Goal: Information Seeking & Learning: Learn about a topic

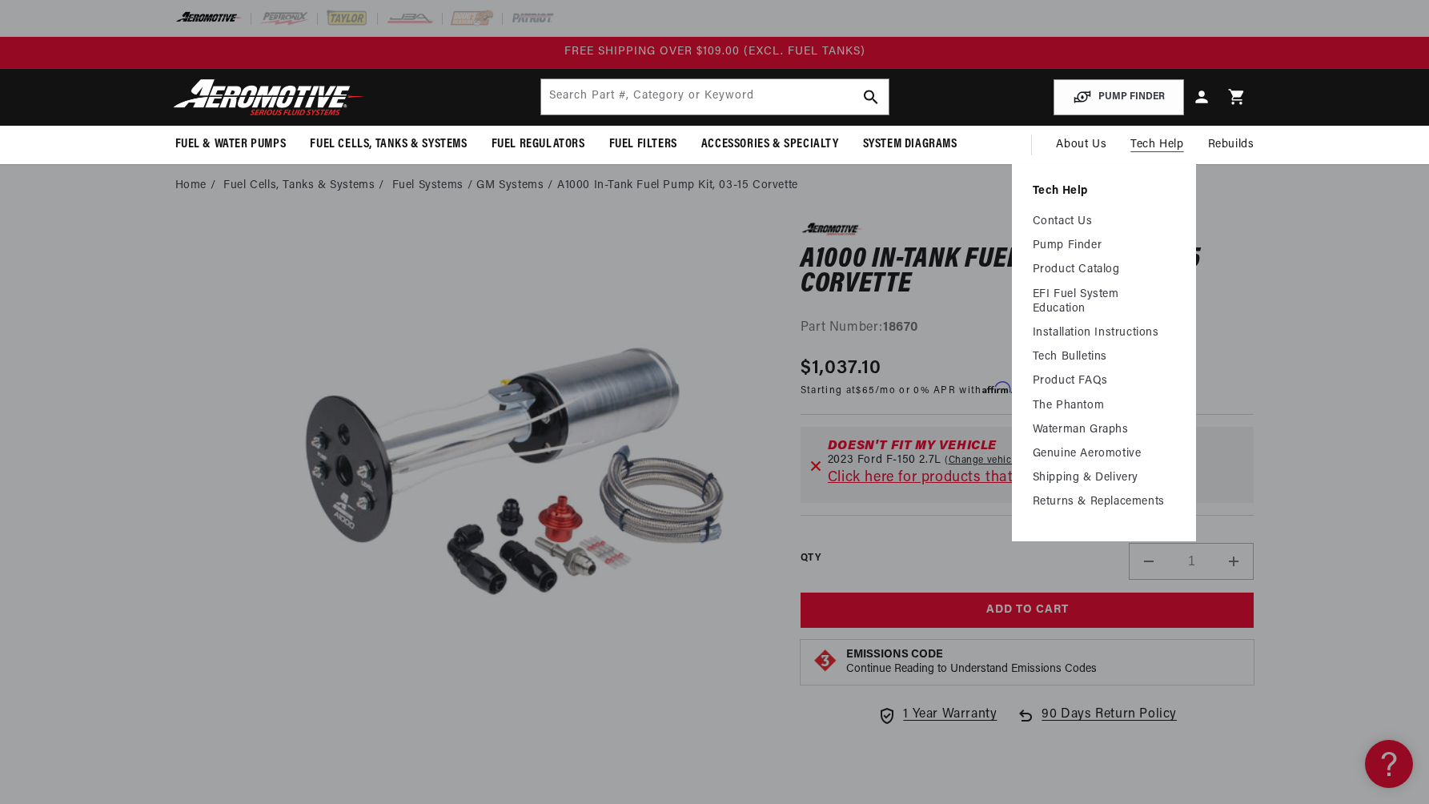
scroll to position [64, 0]
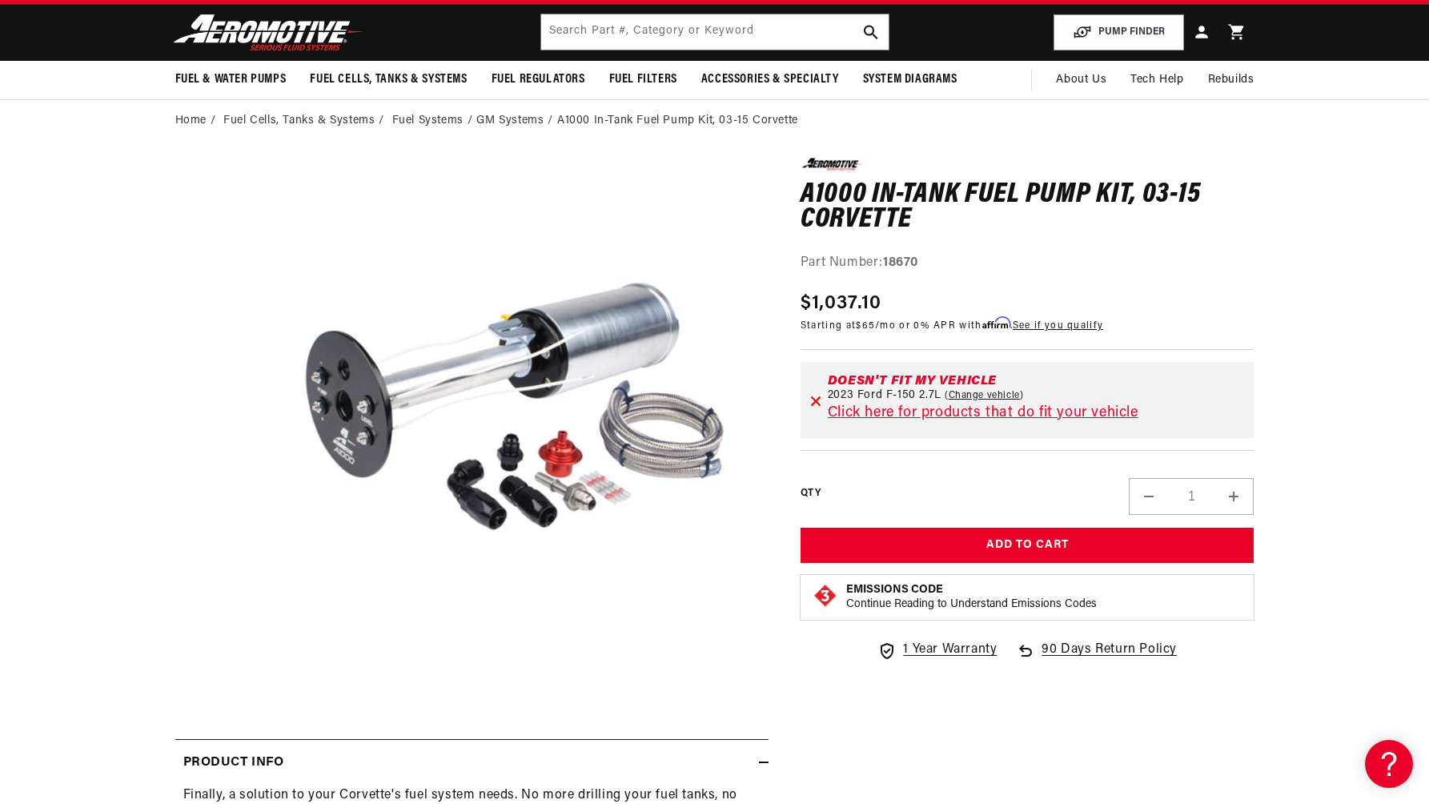
scroll to position [64, 0]
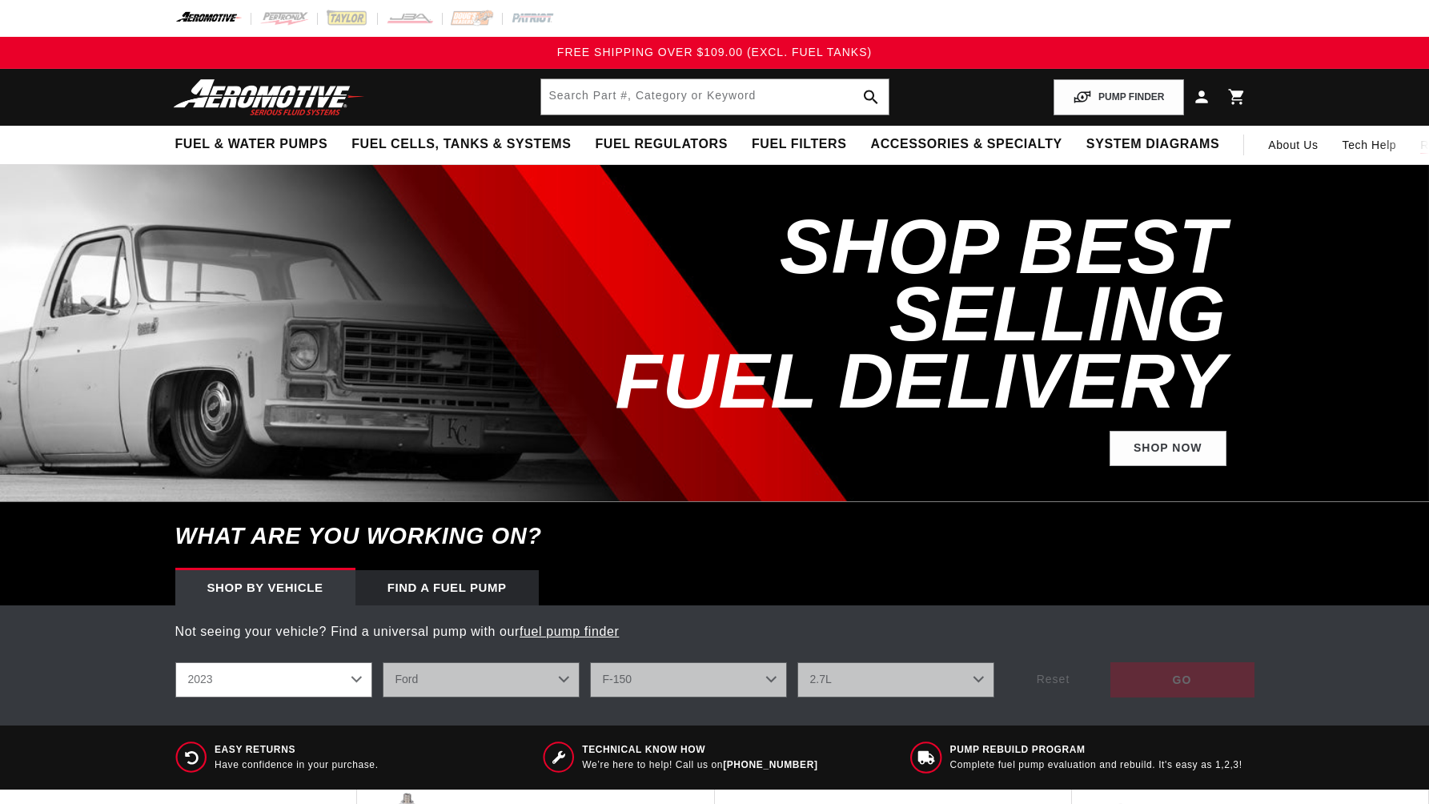
click at [1409, 160] on summary "Rebuilds" at bounding box center [1444, 145] width 71 height 38
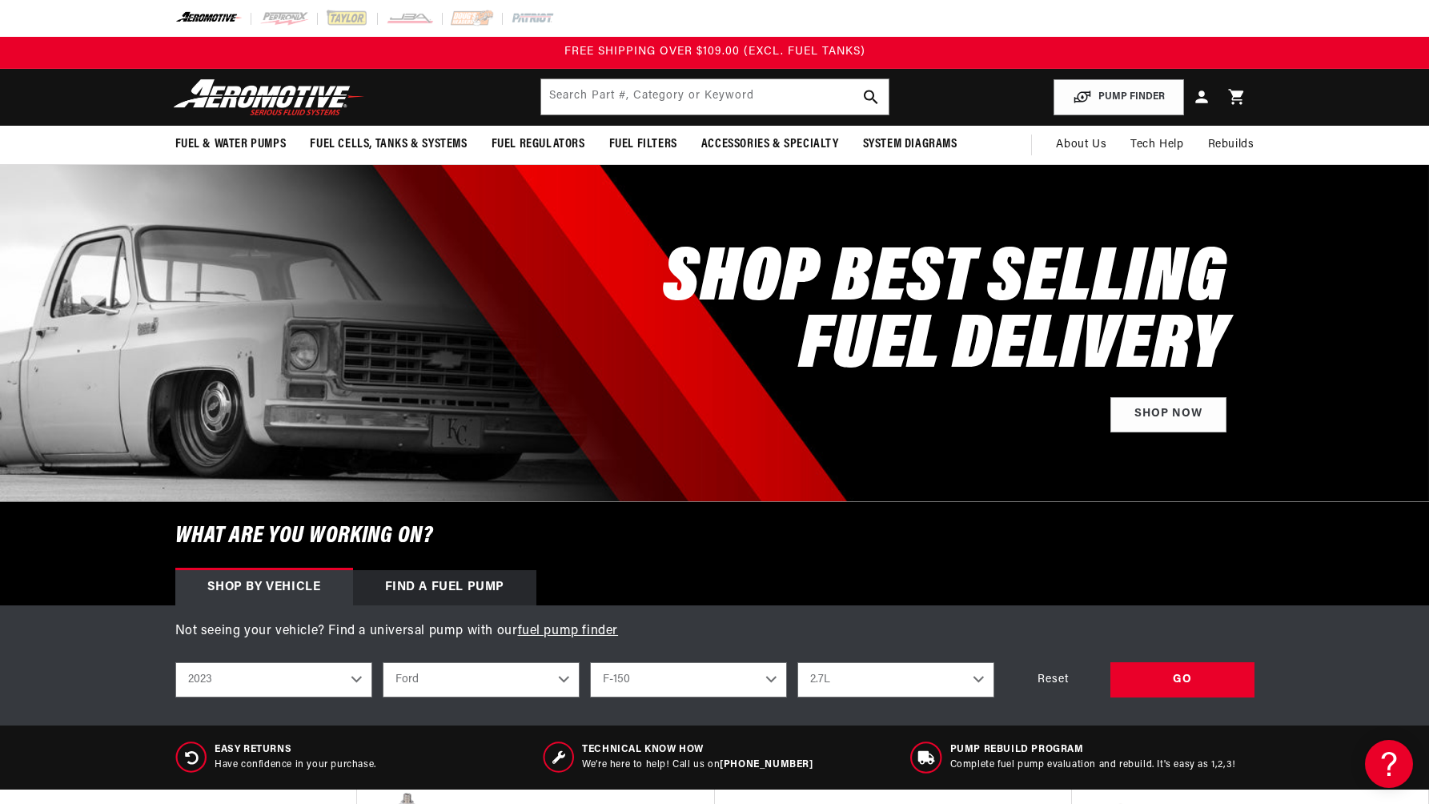
click at [1351, 228] on div at bounding box center [714, 333] width 1429 height 336
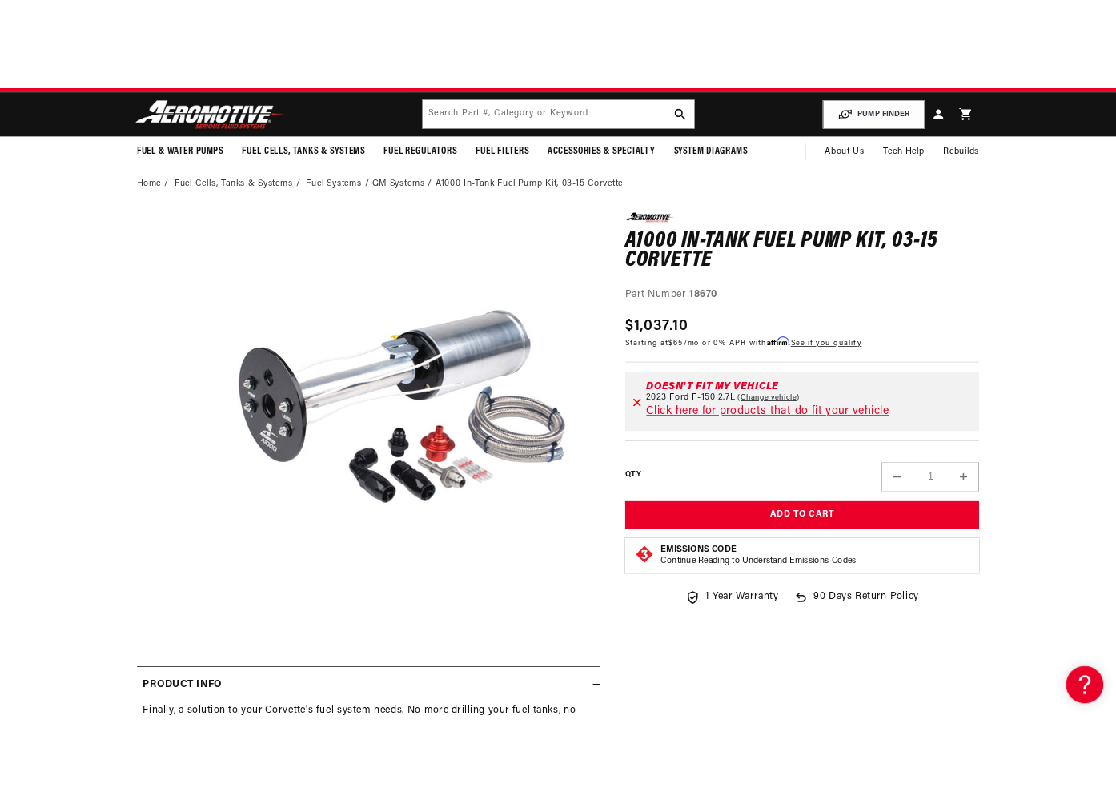
scroll to position [64, 0]
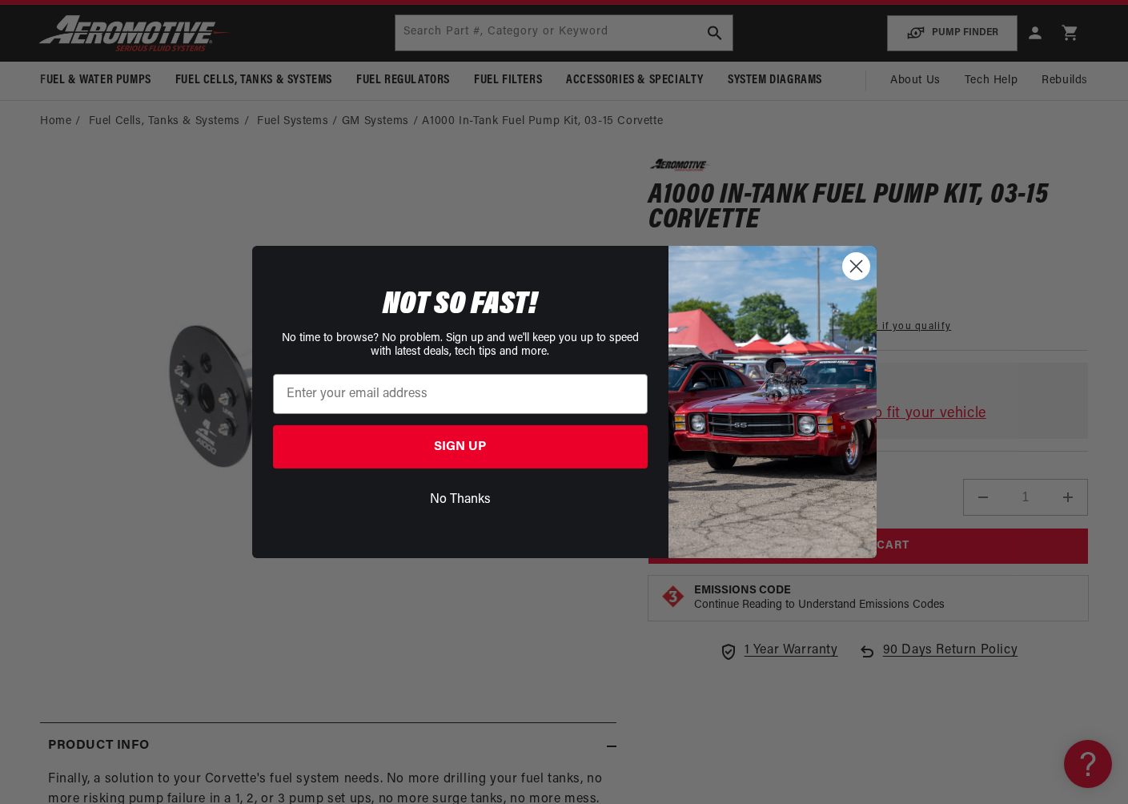
click at [857, 263] on icon "Close dialog" at bounding box center [855, 265] width 11 height 11
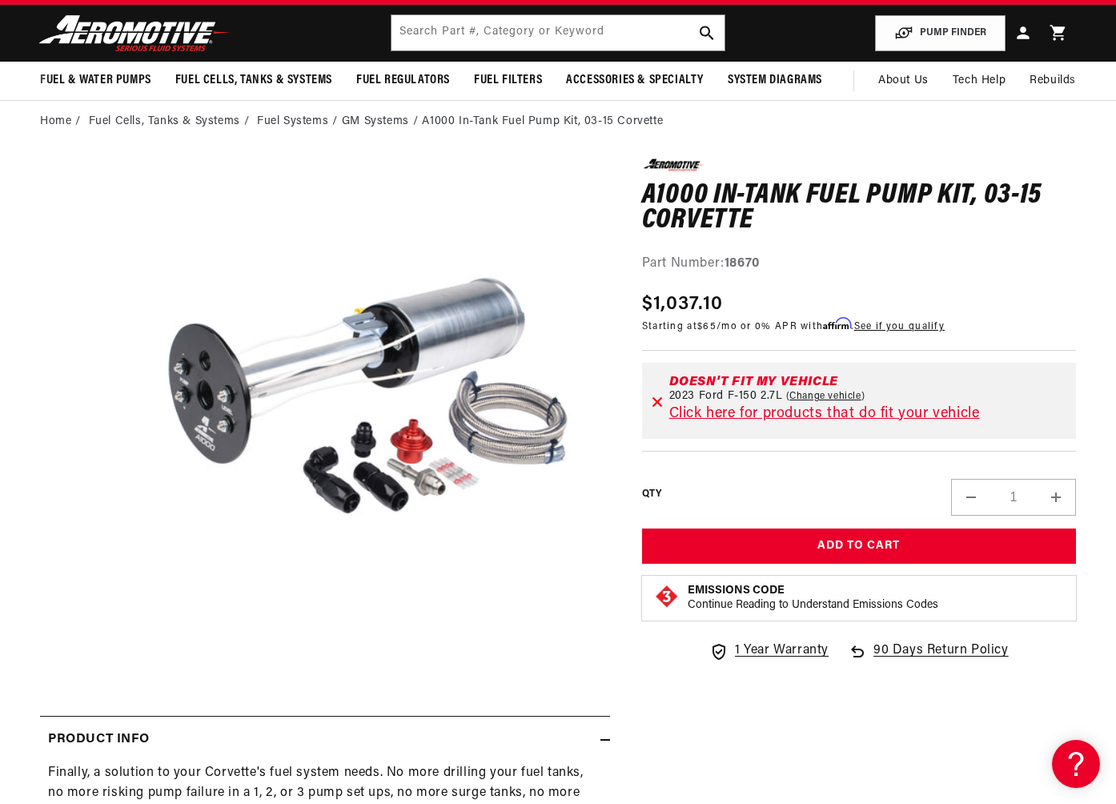
click at [963, 261] on div "Part Number: 18670" at bounding box center [859, 264] width 434 height 21
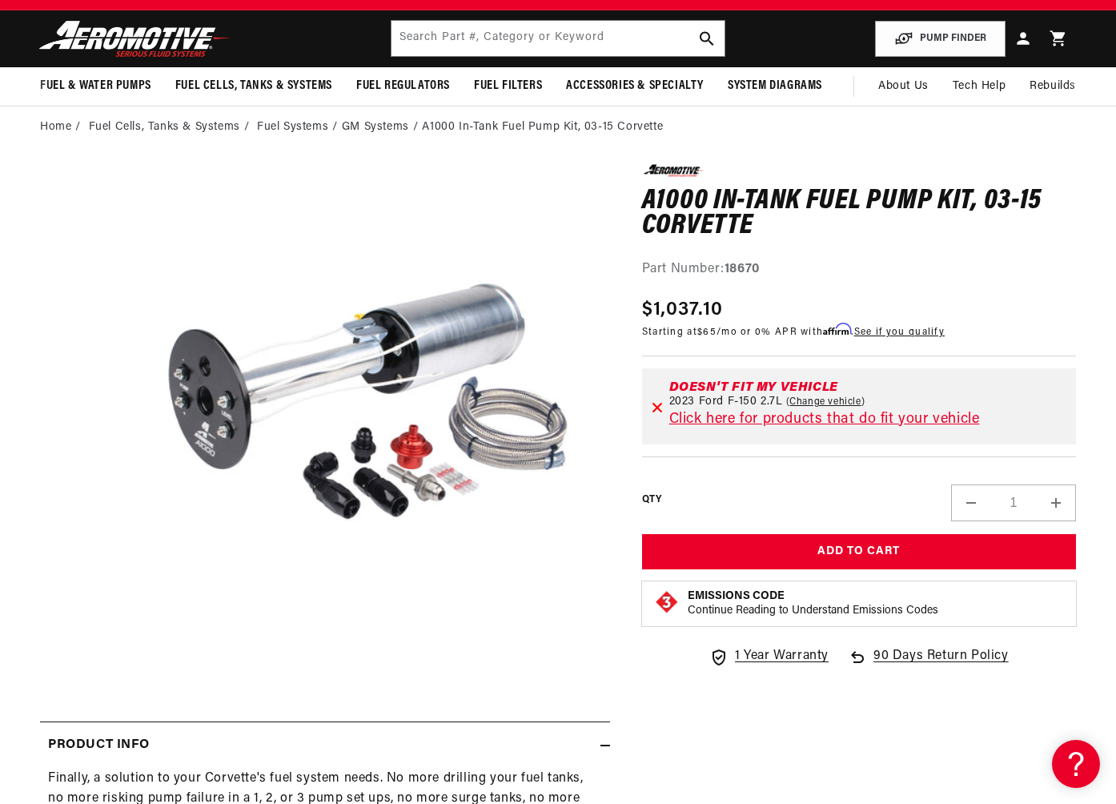
scroll to position [64, 0]
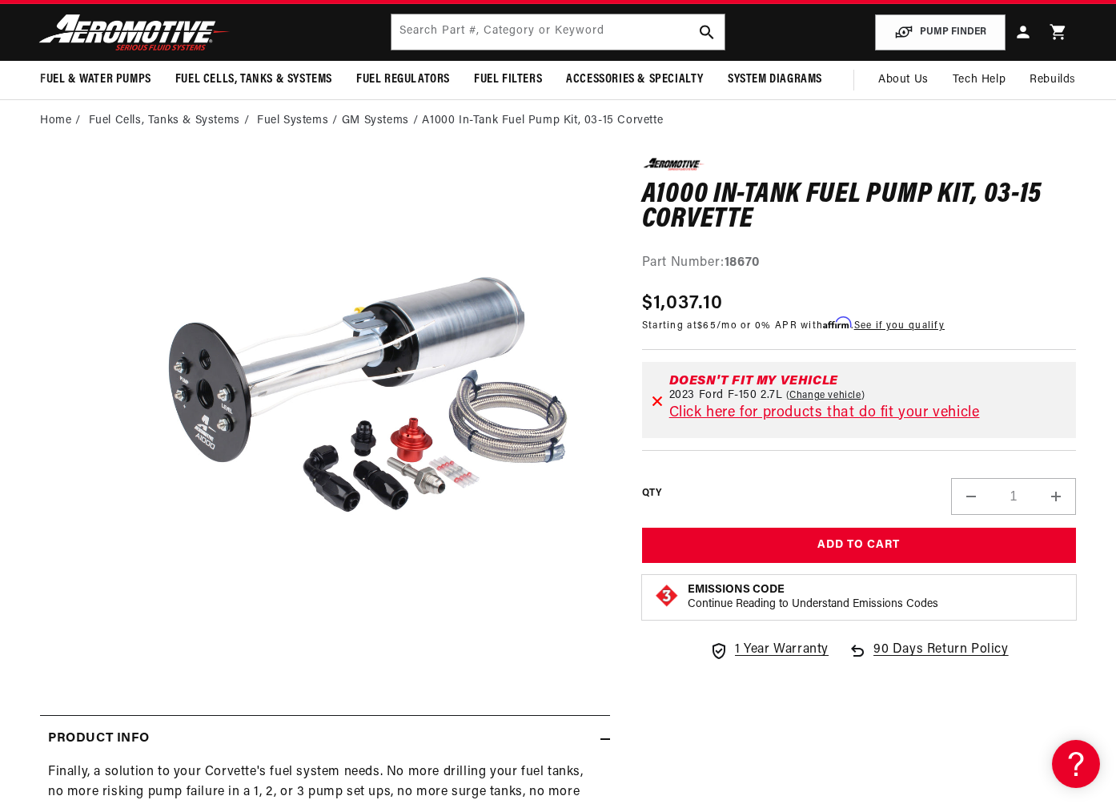
scroll to position [64, 0]
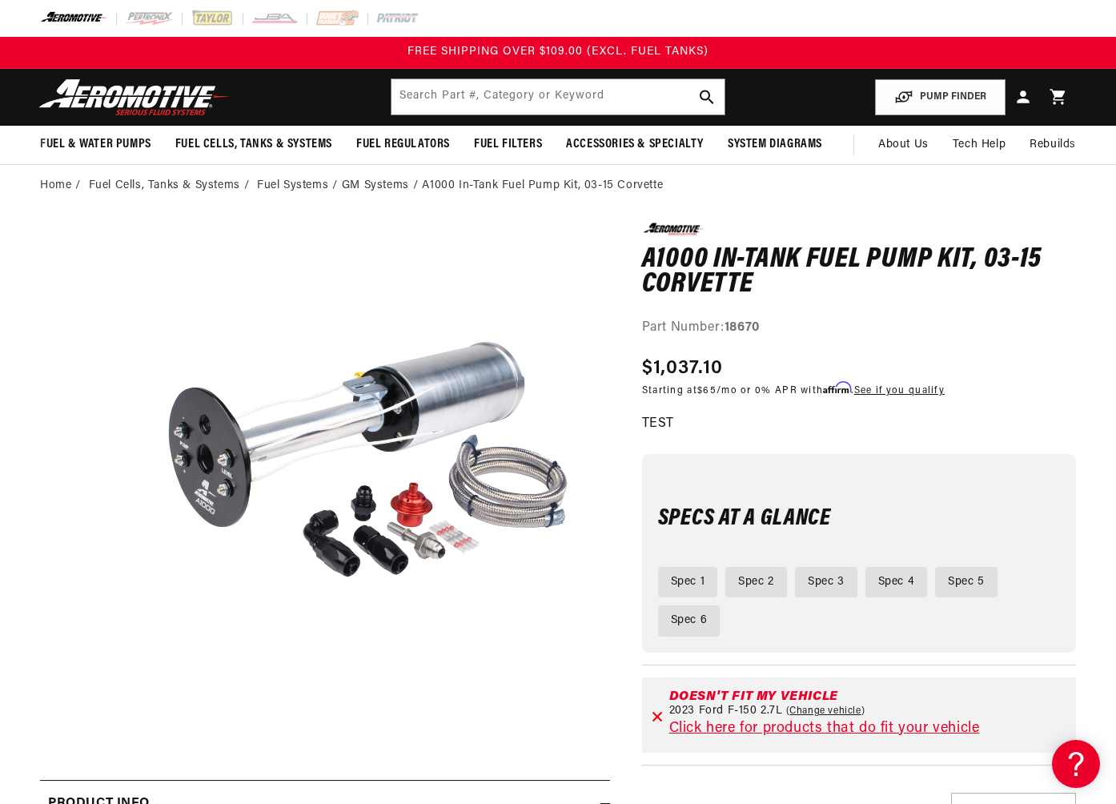
click at [898, 429] on div "0.0 star rating Write a review A1000 In-Tank Fuel Pump Kit, 03-15 Corvette A100…" at bounding box center [859, 607] width 434 height 769
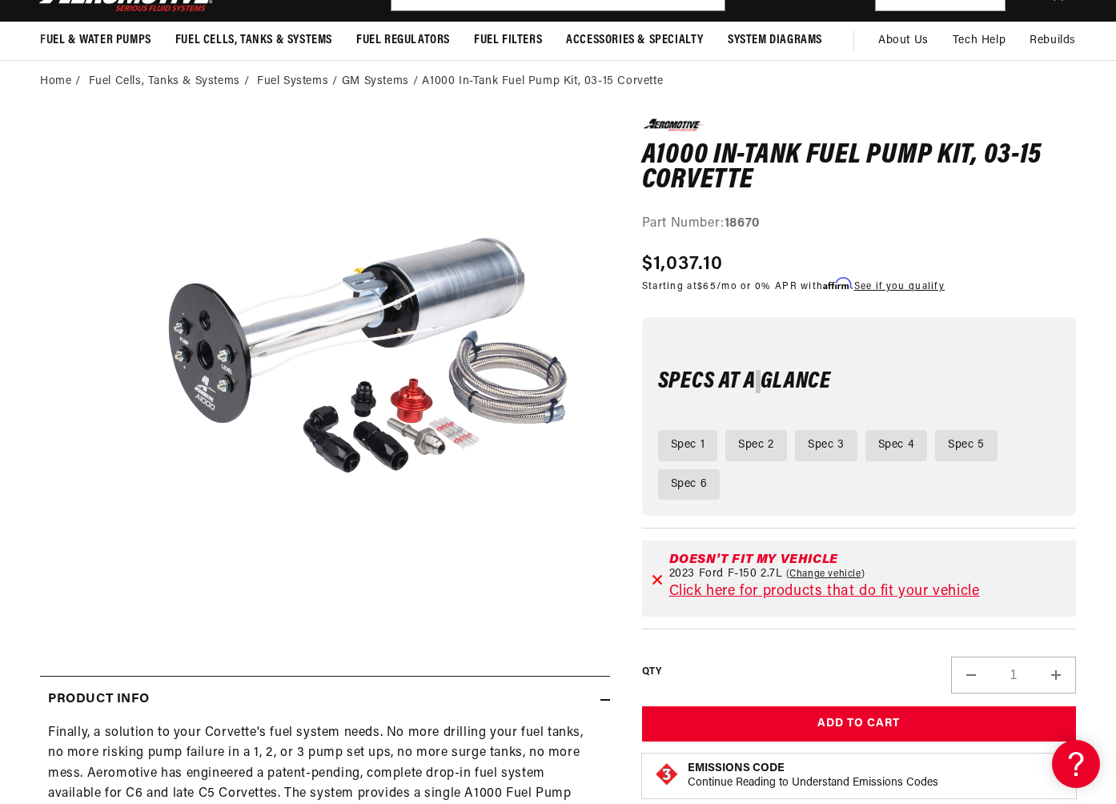
scroll to position [107, 0]
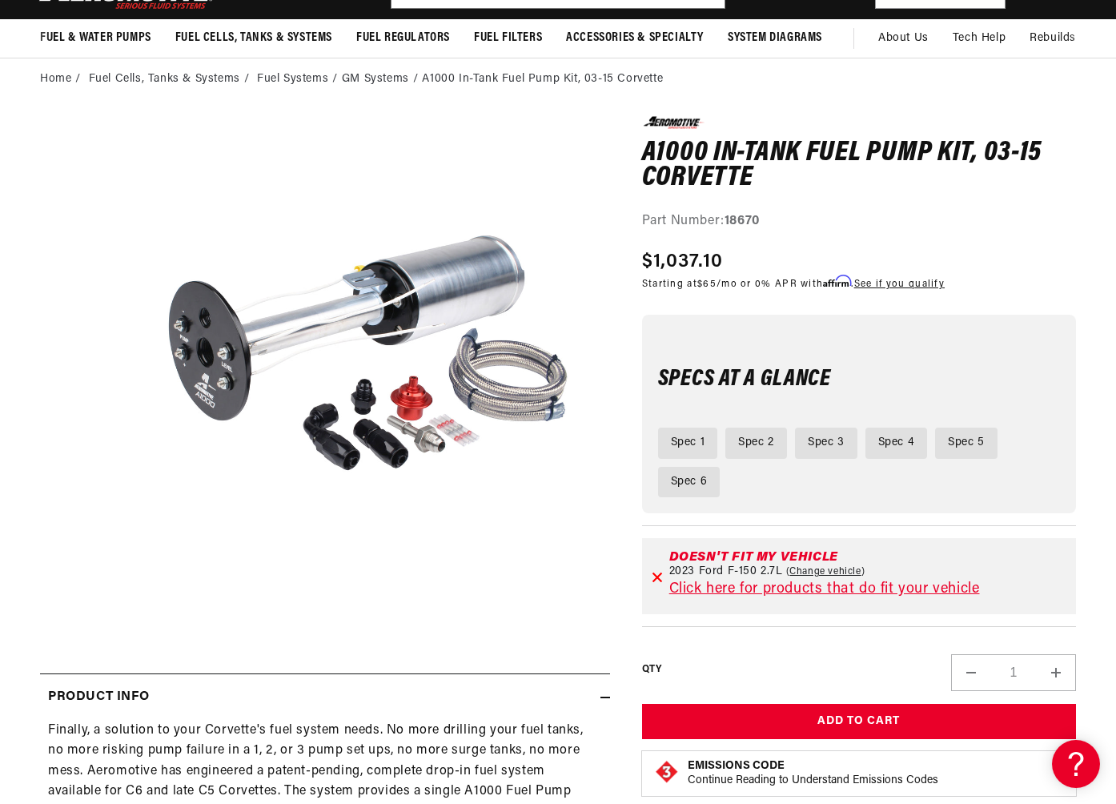
click at [937, 464] on ul "Spec 1 Spec 2 Spec 3 Spec 4 Spec 5 Spec 6" at bounding box center [859, 463] width 402 height 70
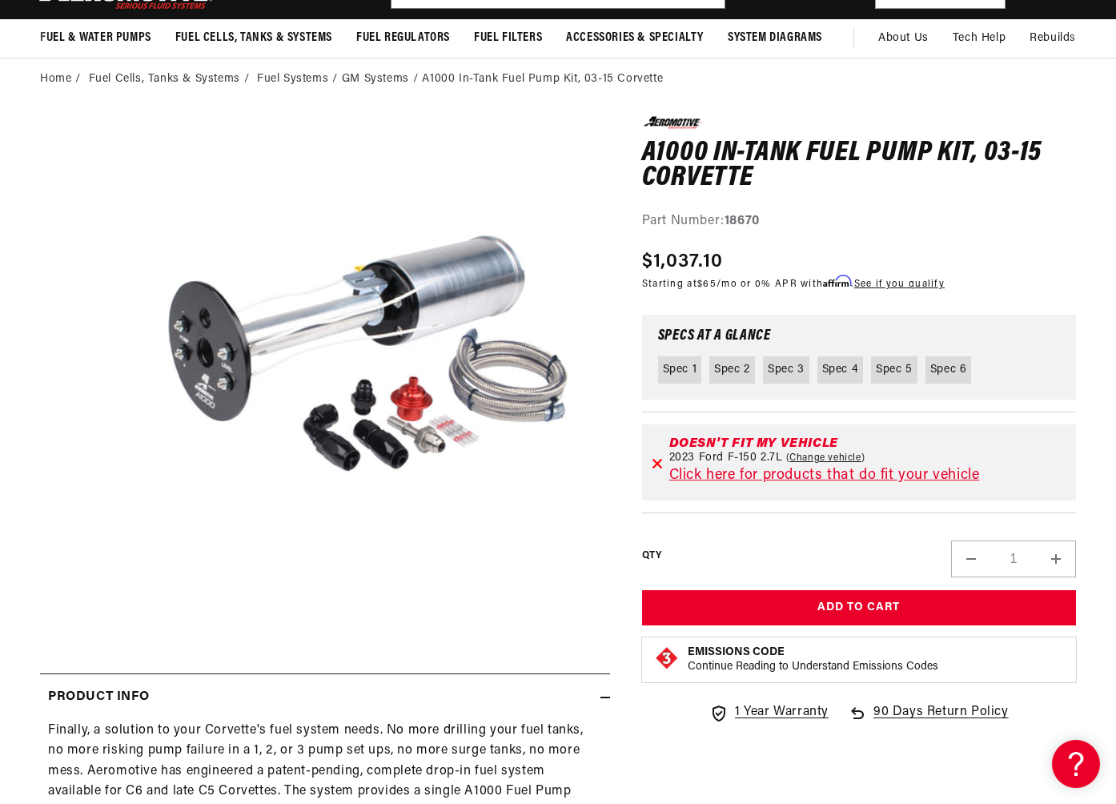
click at [1007, 371] on ul "Spec 1 Spec 2 Spec 3 Spec 4 Spec 5 Spec 6" at bounding box center [859, 369] width 402 height 27
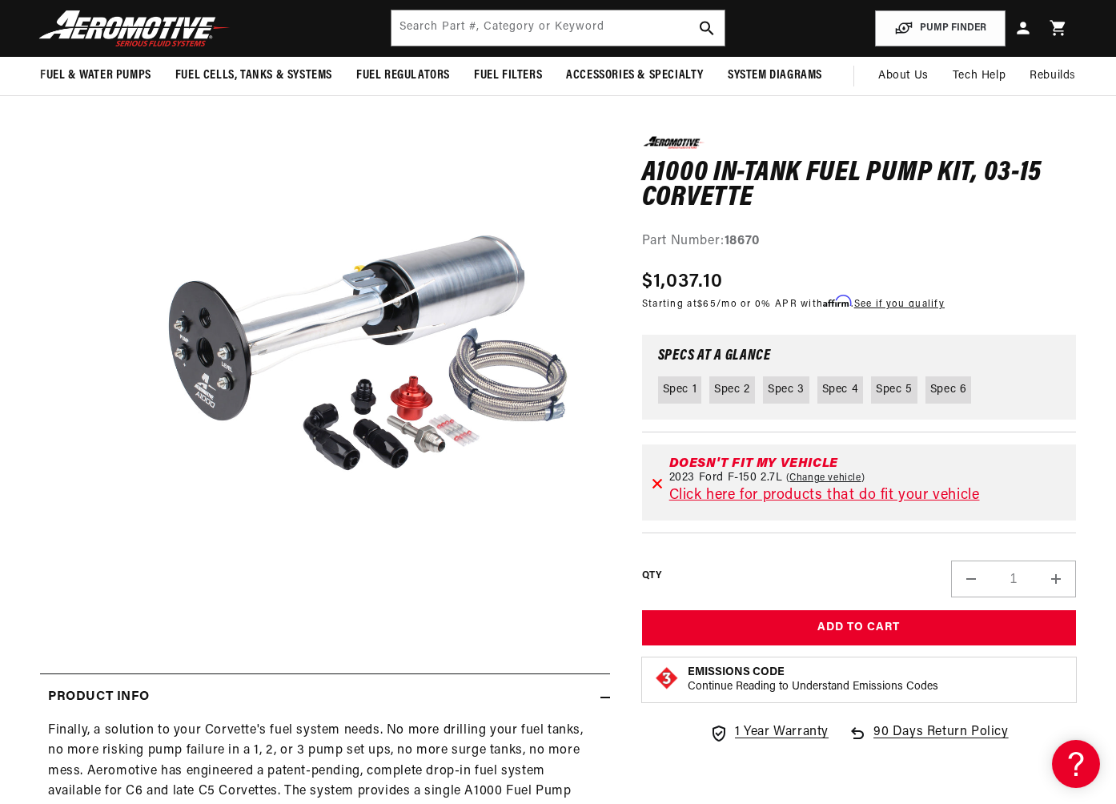
click at [1041, 376] on ul "Spec 1 Spec 2 Spec 3 Spec 4 Spec 5 Spec 6" at bounding box center [859, 389] width 402 height 27
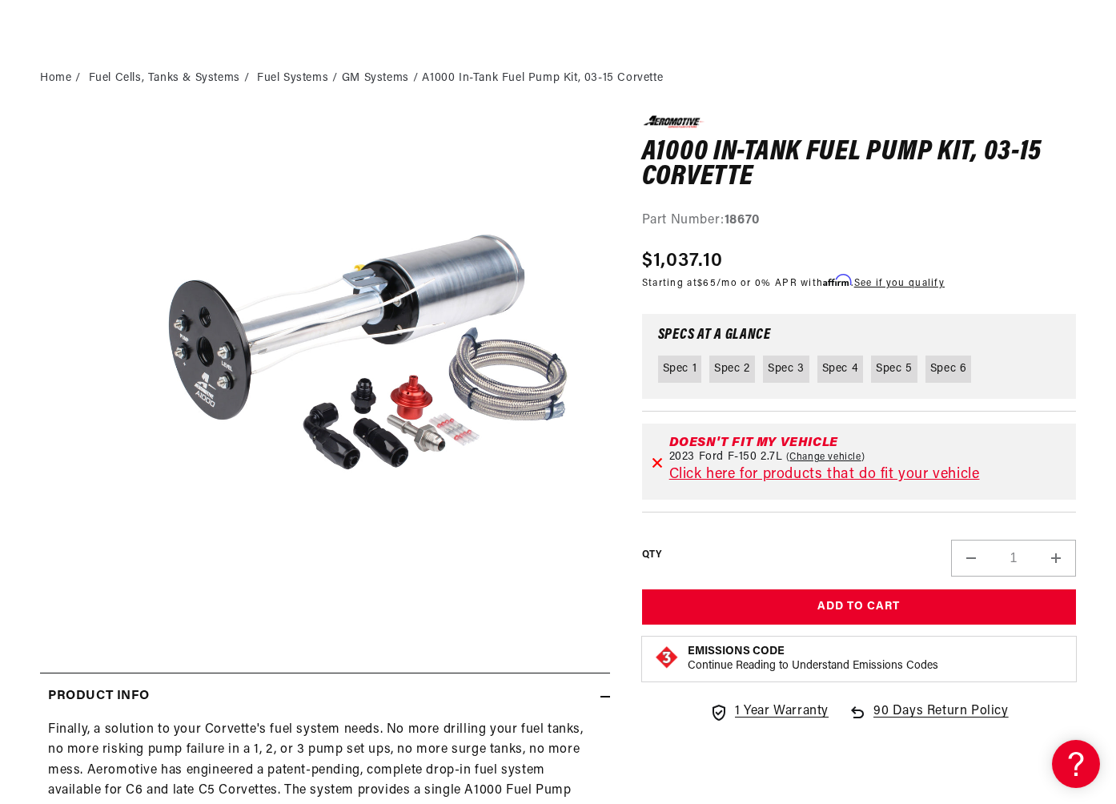
scroll to position [107, 0]
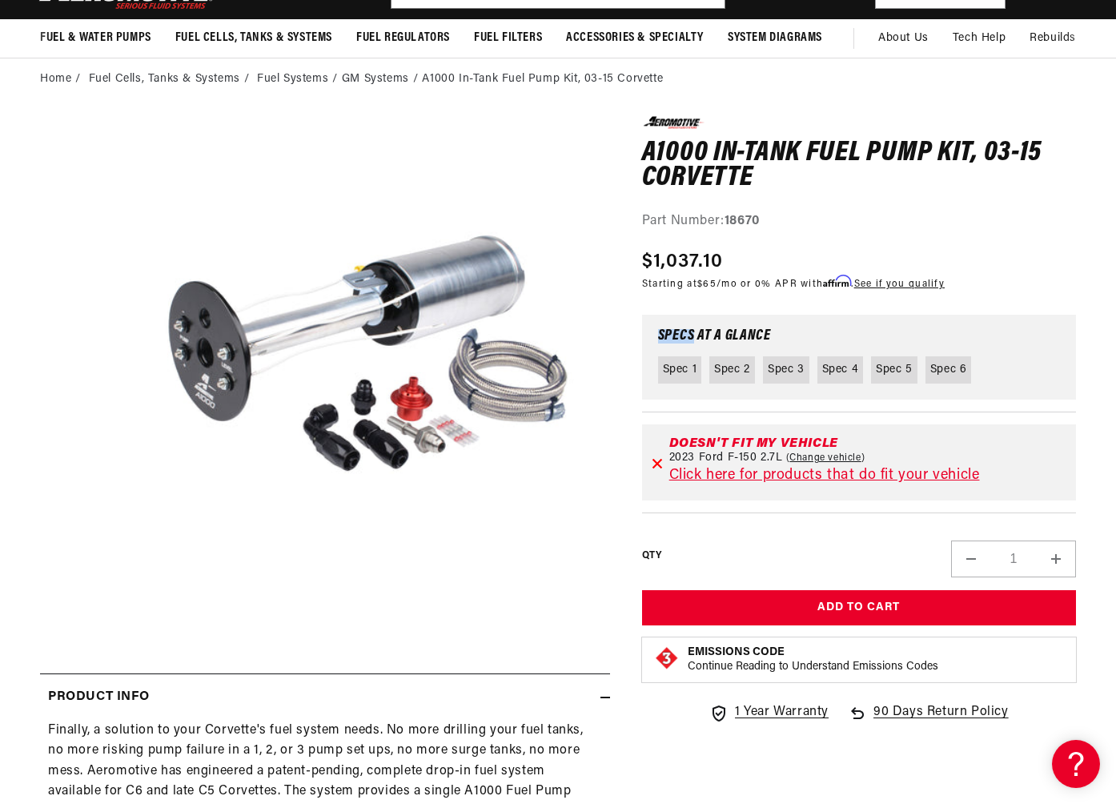
click at [1060, 306] on div "0.0 star rating Write a review A1000 In-Tank Fuel Pump Kit, 03-15 Corvette A100…" at bounding box center [859, 427] width 434 height 623
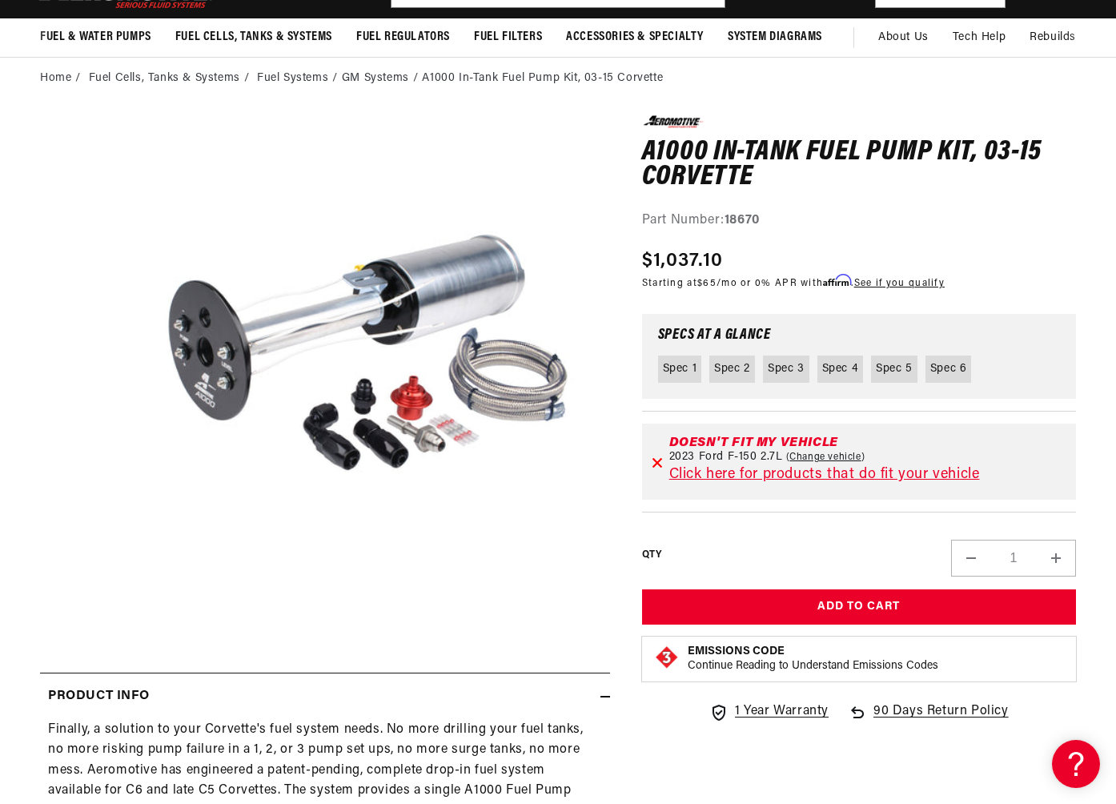
scroll to position [107, 0]
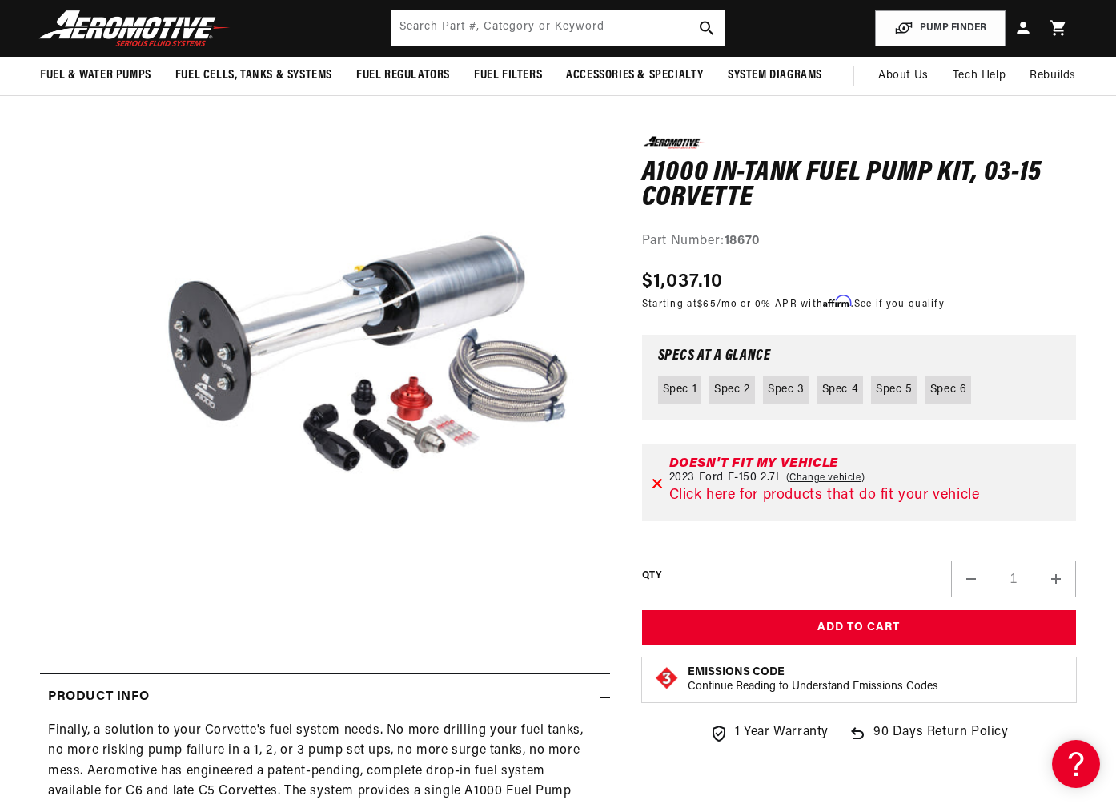
click at [1072, 330] on div "0.0 star rating Write a review A1000 In-Tank Fuel Pump Kit, 03-15 Corvette A100…" at bounding box center [859, 447] width 434 height 623
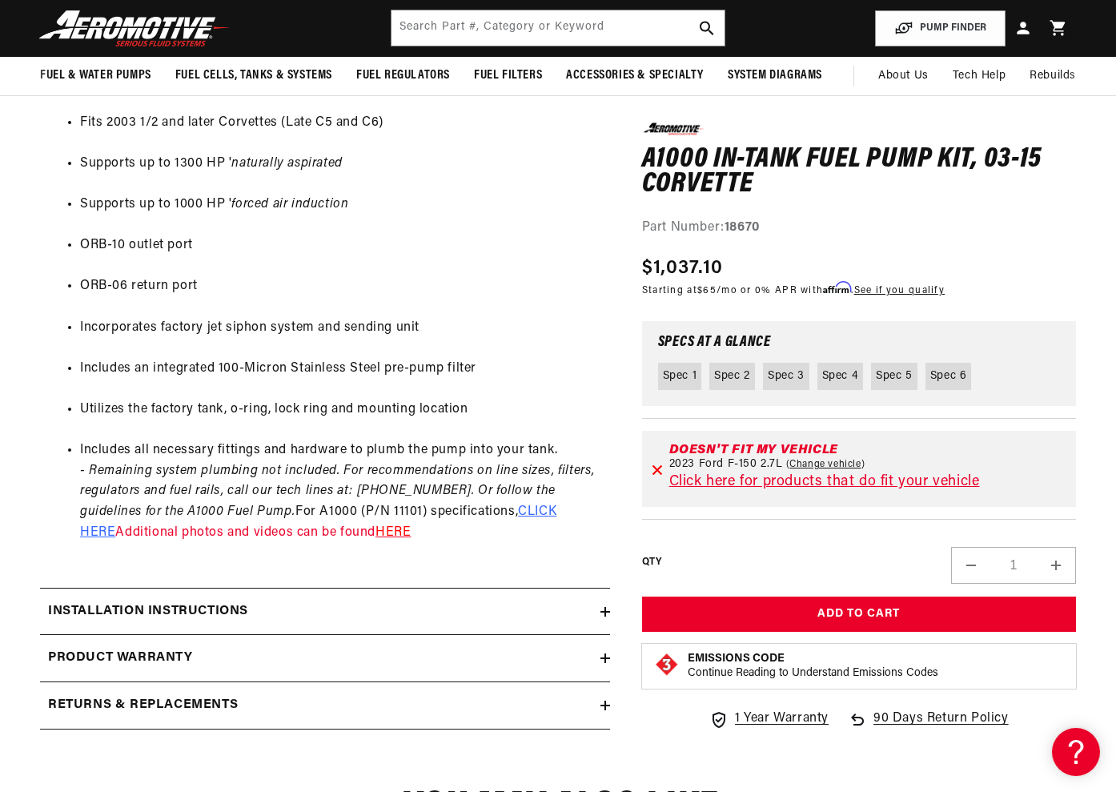
scroll to position [964, 0]
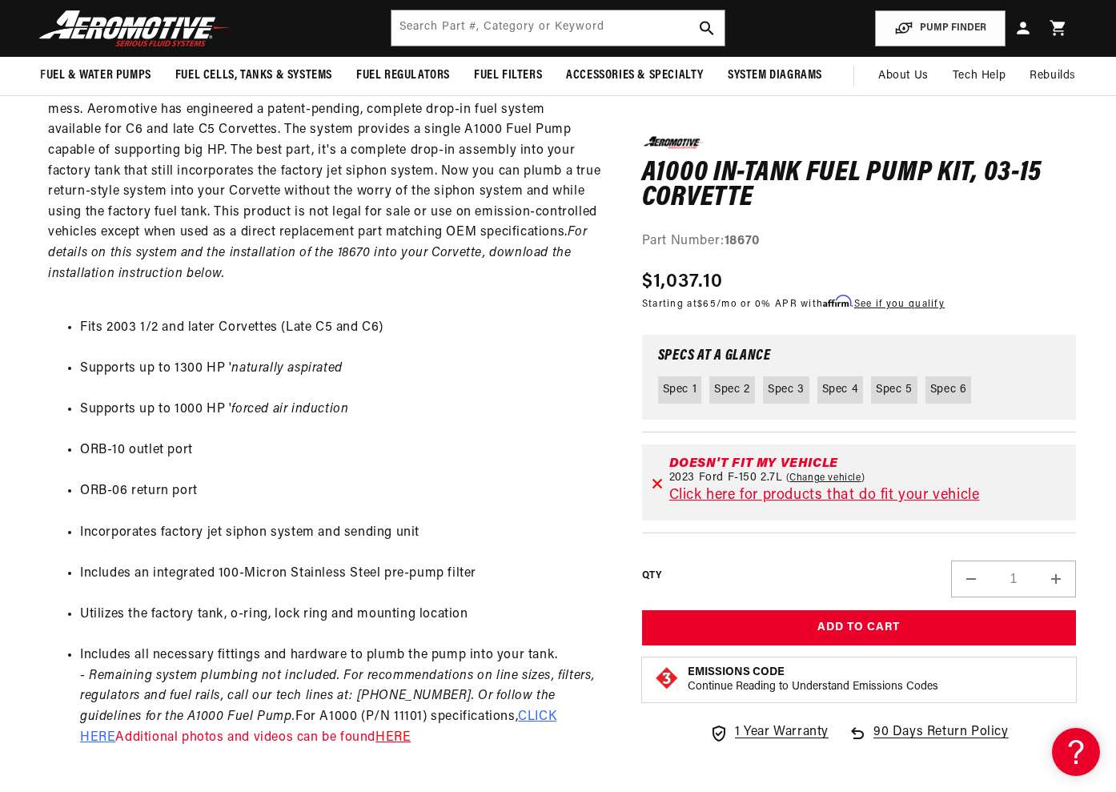
scroll to position [778, 0]
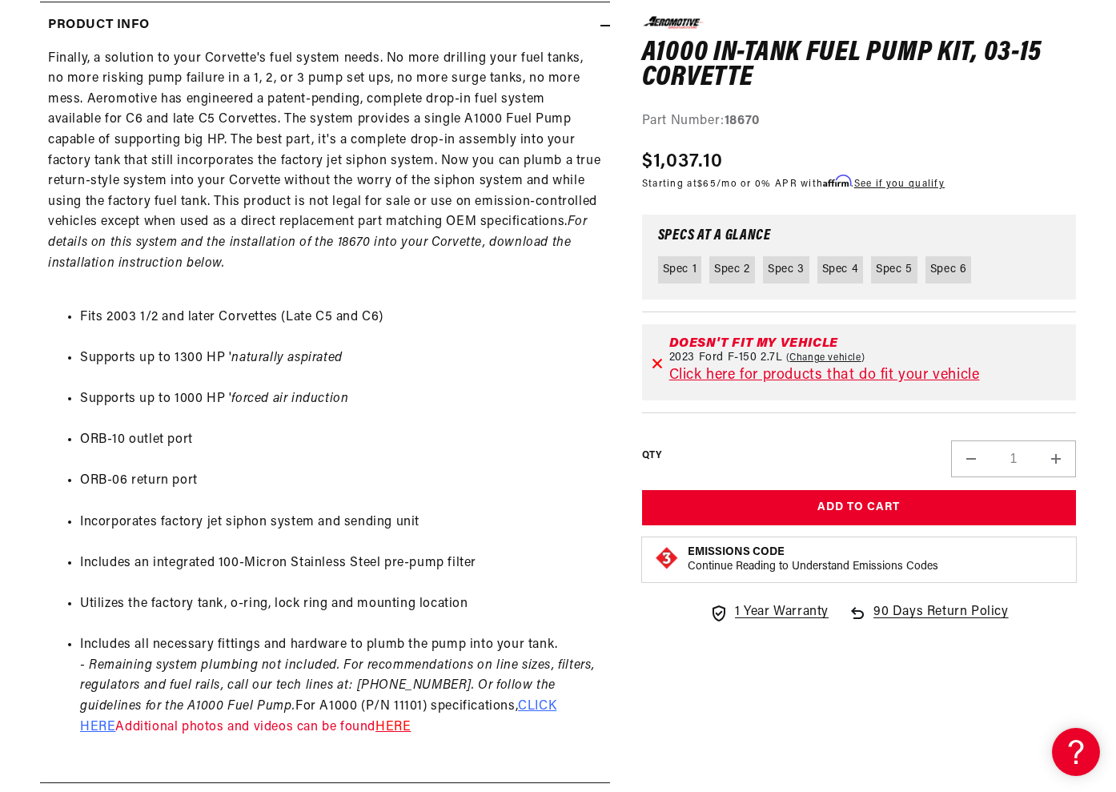
click at [683, 239] on h3 "Specs at a Glance" at bounding box center [859, 237] width 402 height 13
drag, startPoint x: 683, startPoint y: 239, endPoint x: 730, endPoint y: 234, distance: 46.8
click at [730, 234] on h3 "Specs at a Glance" at bounding box center [859, 237] width 402 height 13
copy h3 "Specs at a Glance"
click at [992, 156] on div "Regular price $1,037.10 Sale price $1,037.10 Regular price Unit price / per Sta…" at bounding box center [859, 171] width 434 height 48
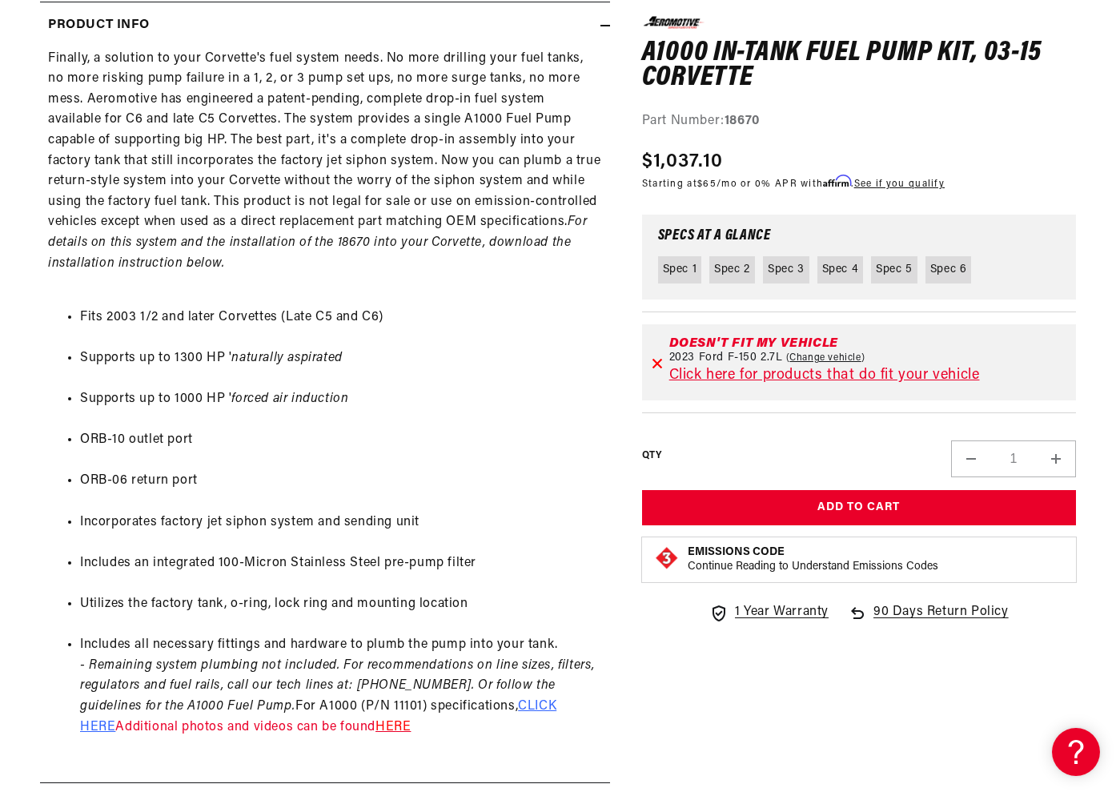
click at [581, 148] on div "Finally, a solution to your Corvette's fuel system needs. No more drilling your…" at bounding box center [325, 404] width 570 height 710
click at [501, 83] on div "Finally, a solution to your Corvette's fuel system needs. No more drilling your…" at bounding box center [325, 404] width 570 height 710
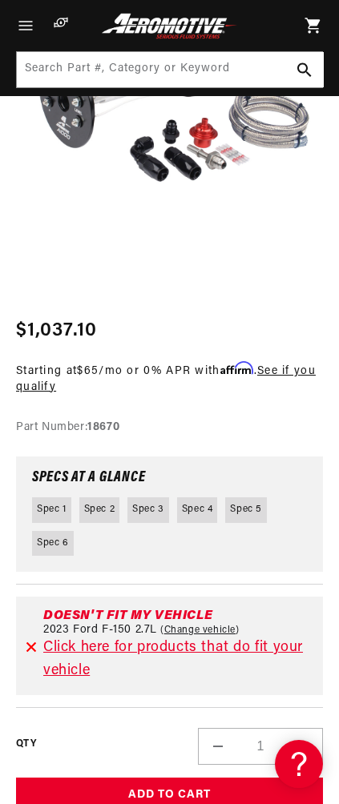
scroll to position [412, 0]
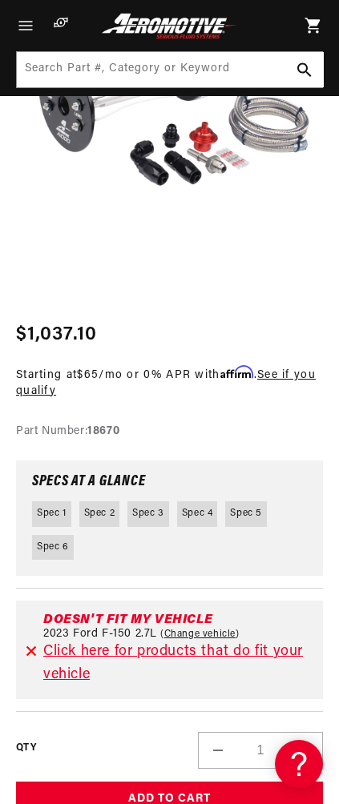
click at [308, 468] on div "0.0 star rating Write a review A1000 In-Tank Fuel Pump Kit, 03-15 Corvette A100…" at bounding box center [169, 624] width 307 height 609
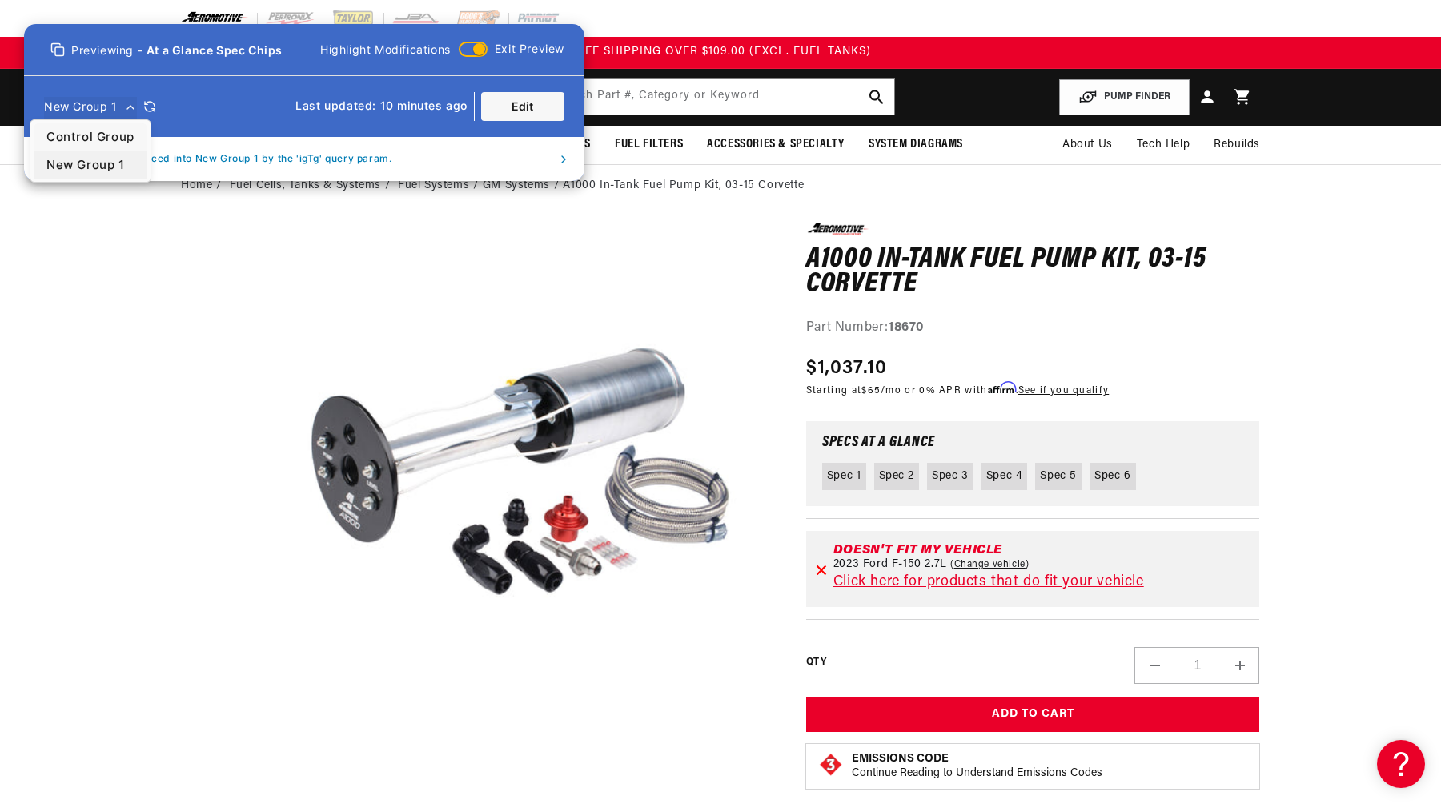
click at [131, 0] on div "Previewing - At a Glance Spec Chips Highlight Modifications Exit Preview New Gr…" at bounding box center [720, 0] width 1441 height 0
click at [105, 144] on span "Control Group" at bounding box center [90, 137] width 88 height 18
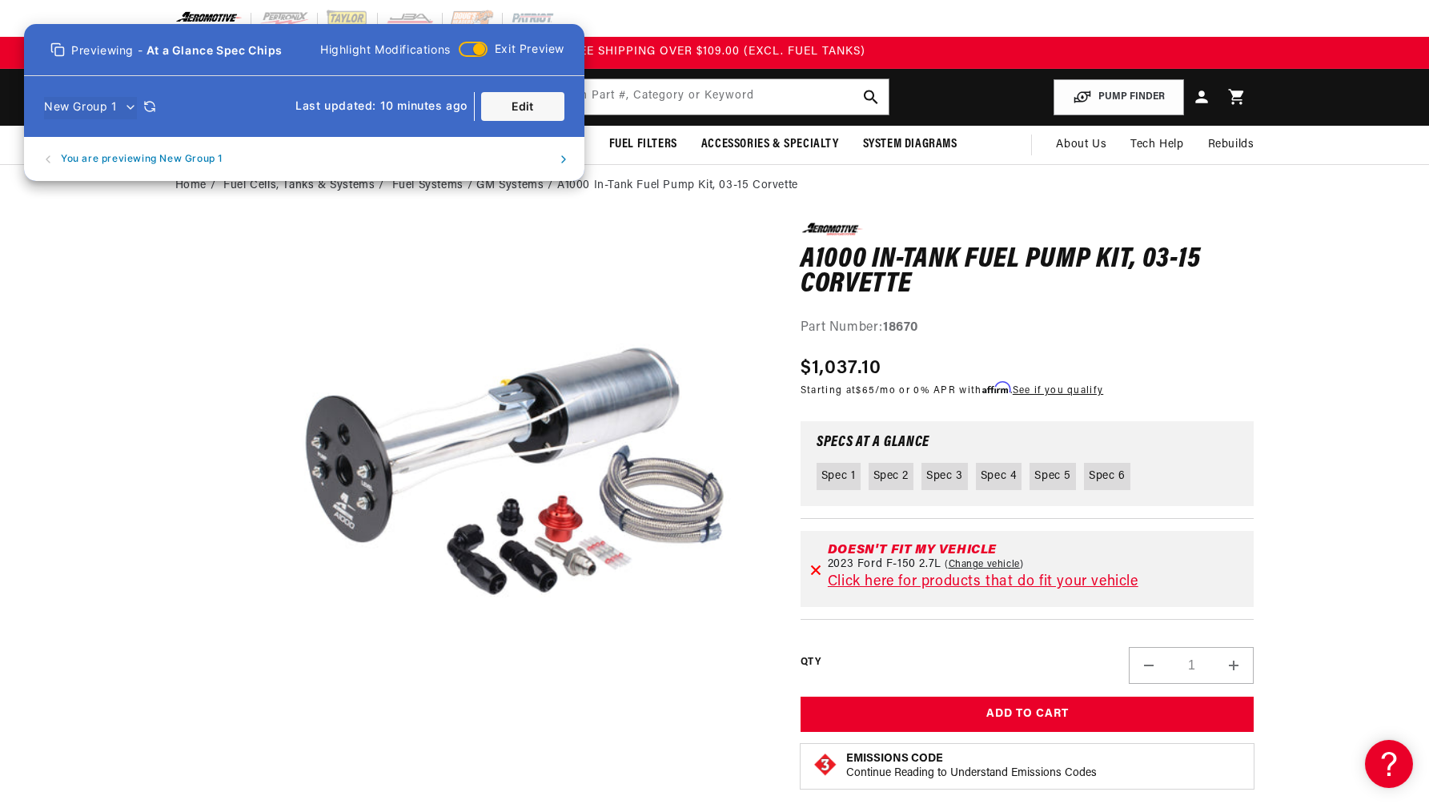
click at [100, 0] on div "Previewing - At a Glance Spec Chips Highlight Modifications Exit Preview New Gr…" at bounding box center [714, 0] width 1429 height 0
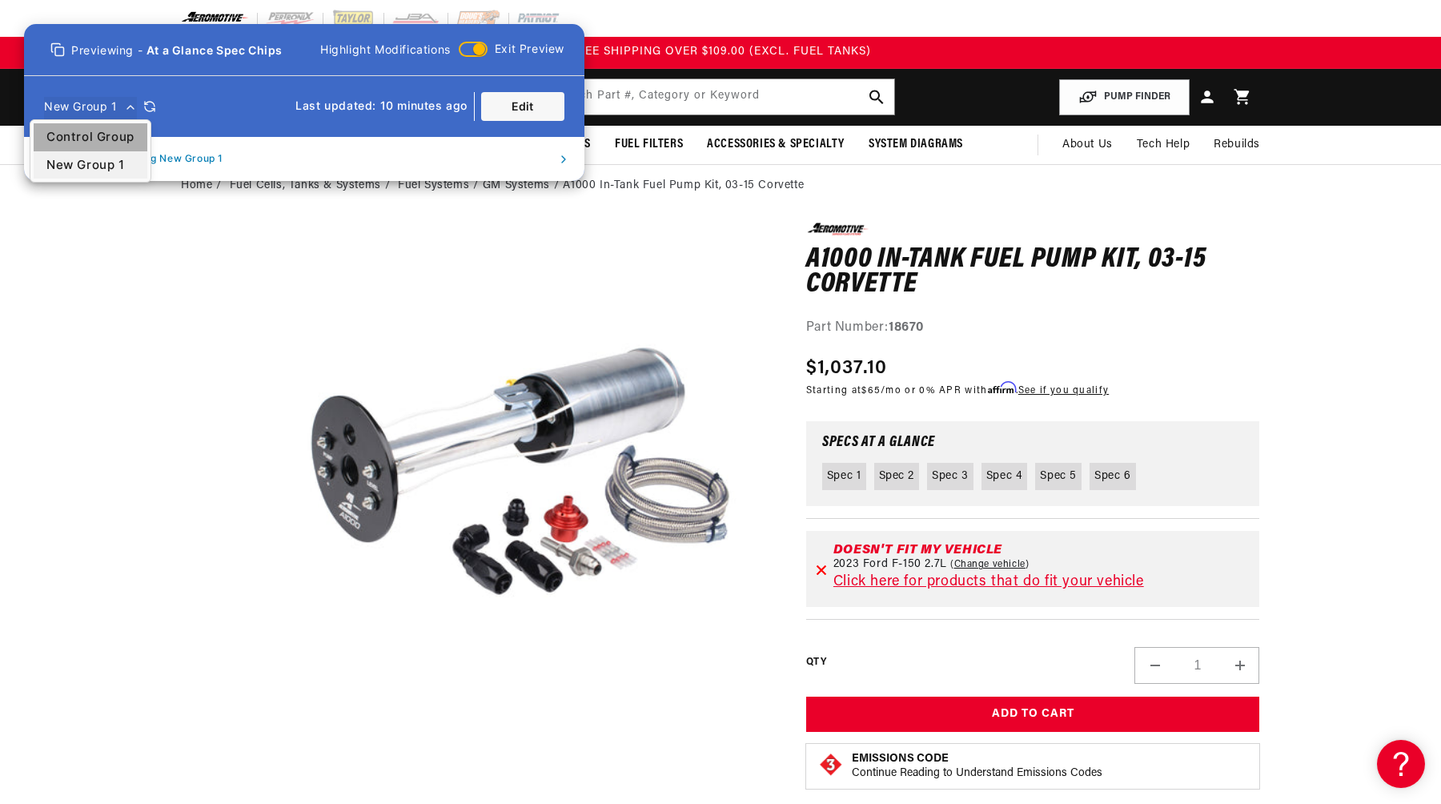
click at [95, 128] on span "Control Group" at bounding box center [90, 137] width 88 height 18
